Goal: Task Accomplishment & Management: Manage account settings

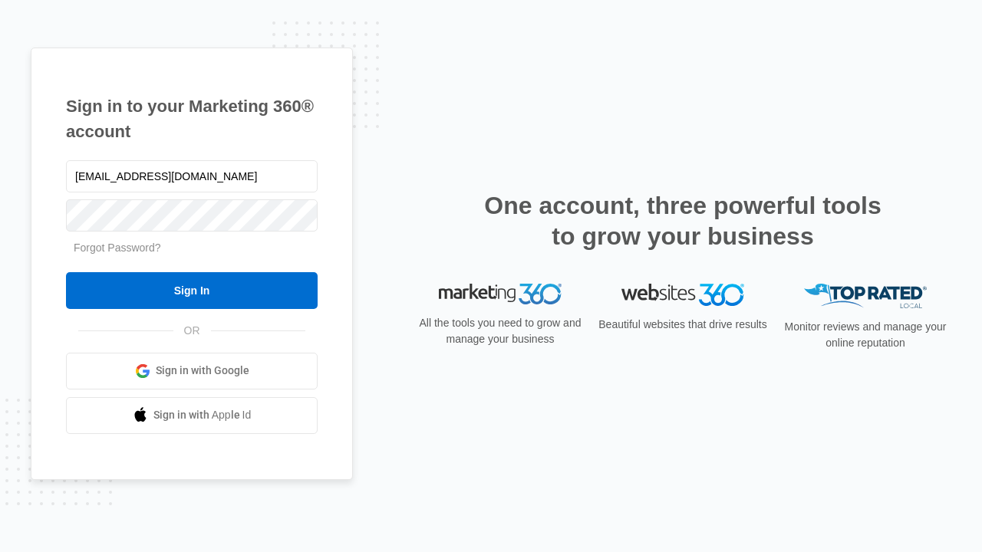
type input "dankie614@gmail.com"
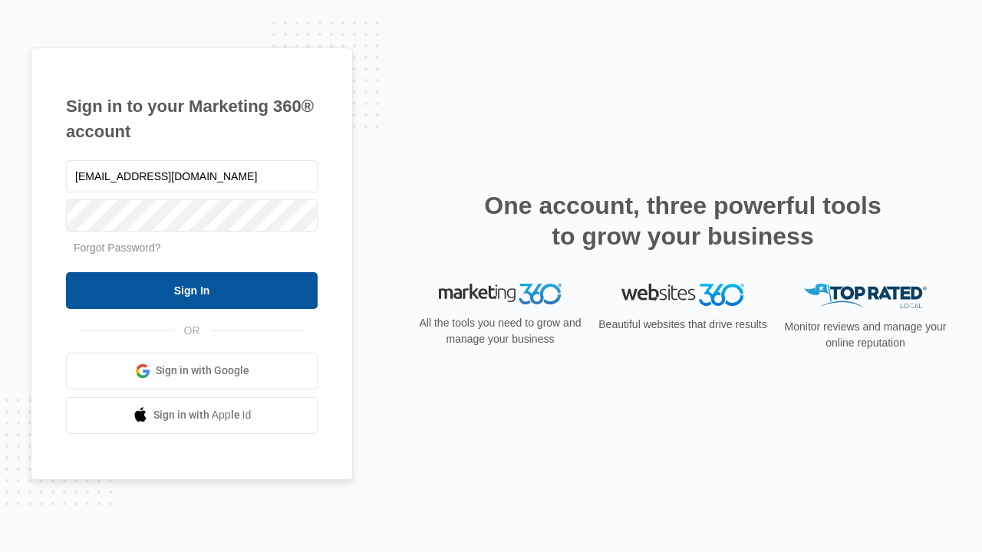
click at [192, 290] on input "Sign In" at bounding box center [192, 290] width 252 height 37
